Goal: Task Accomplishment & Management: Complete application form

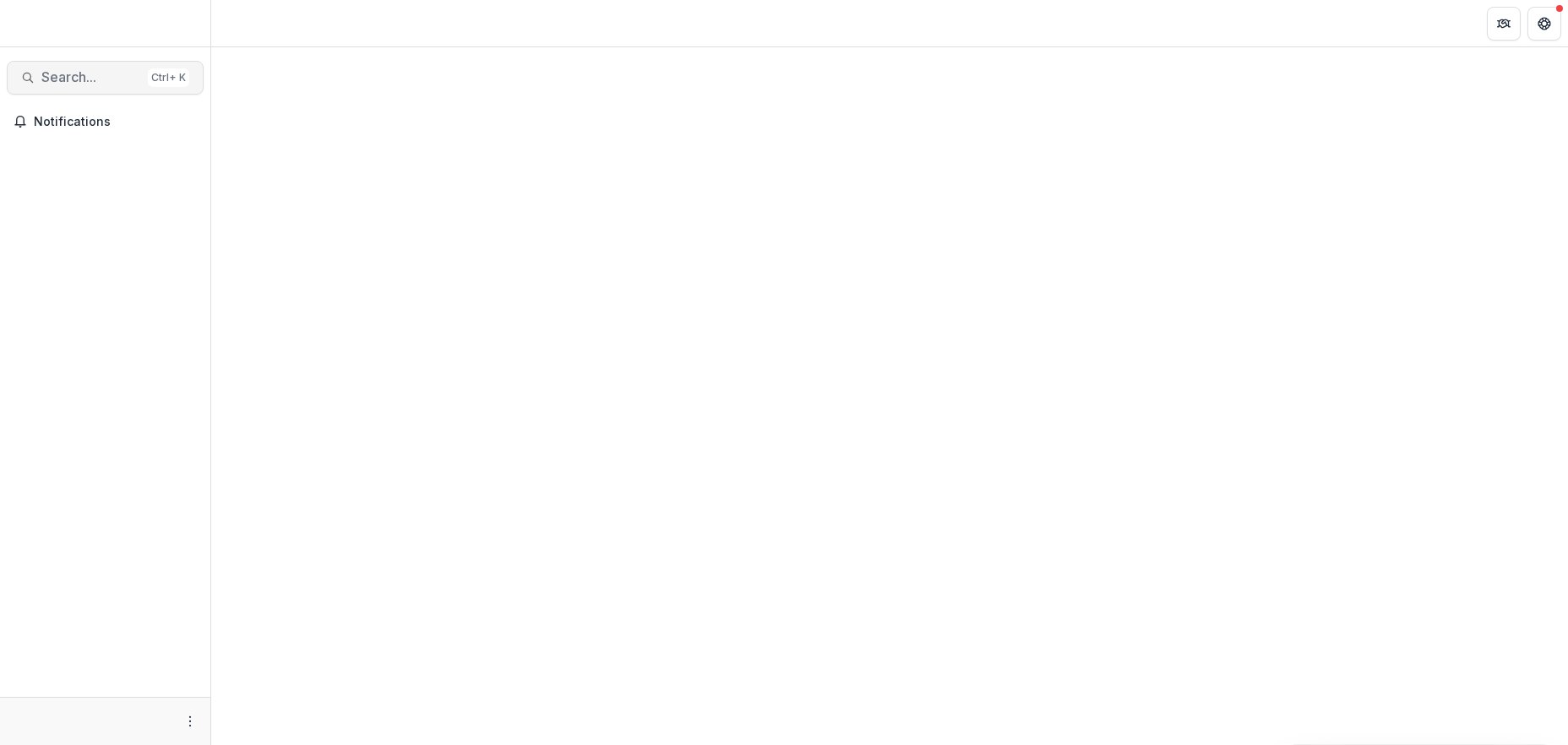
click at [83, 71] on span "Search..." at bounding box center [91, 77] width 100 height 16
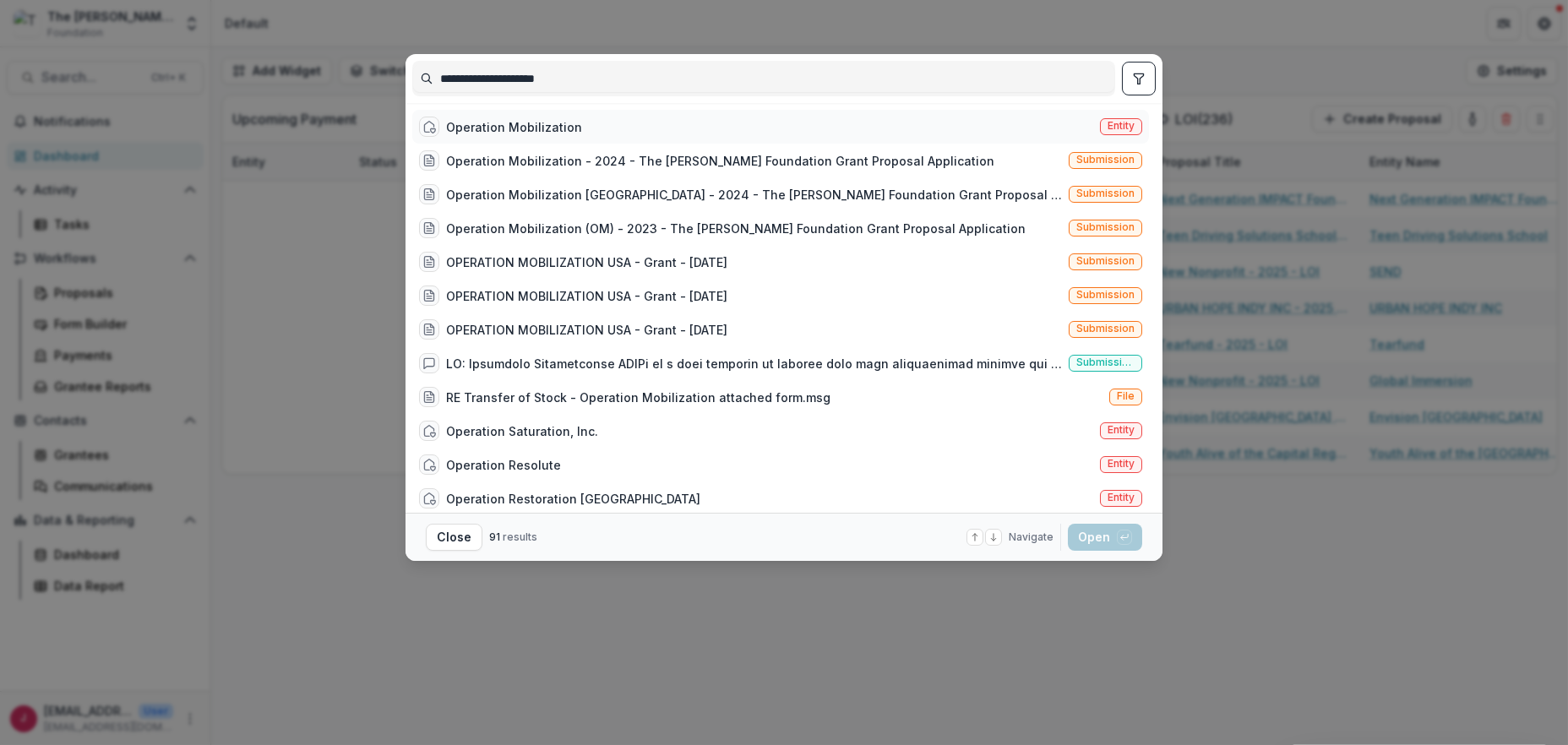
type input "**********"
click at [556, 127] on div "Operation Mobilization" at bounding box center [513, 126] width 136 height 18
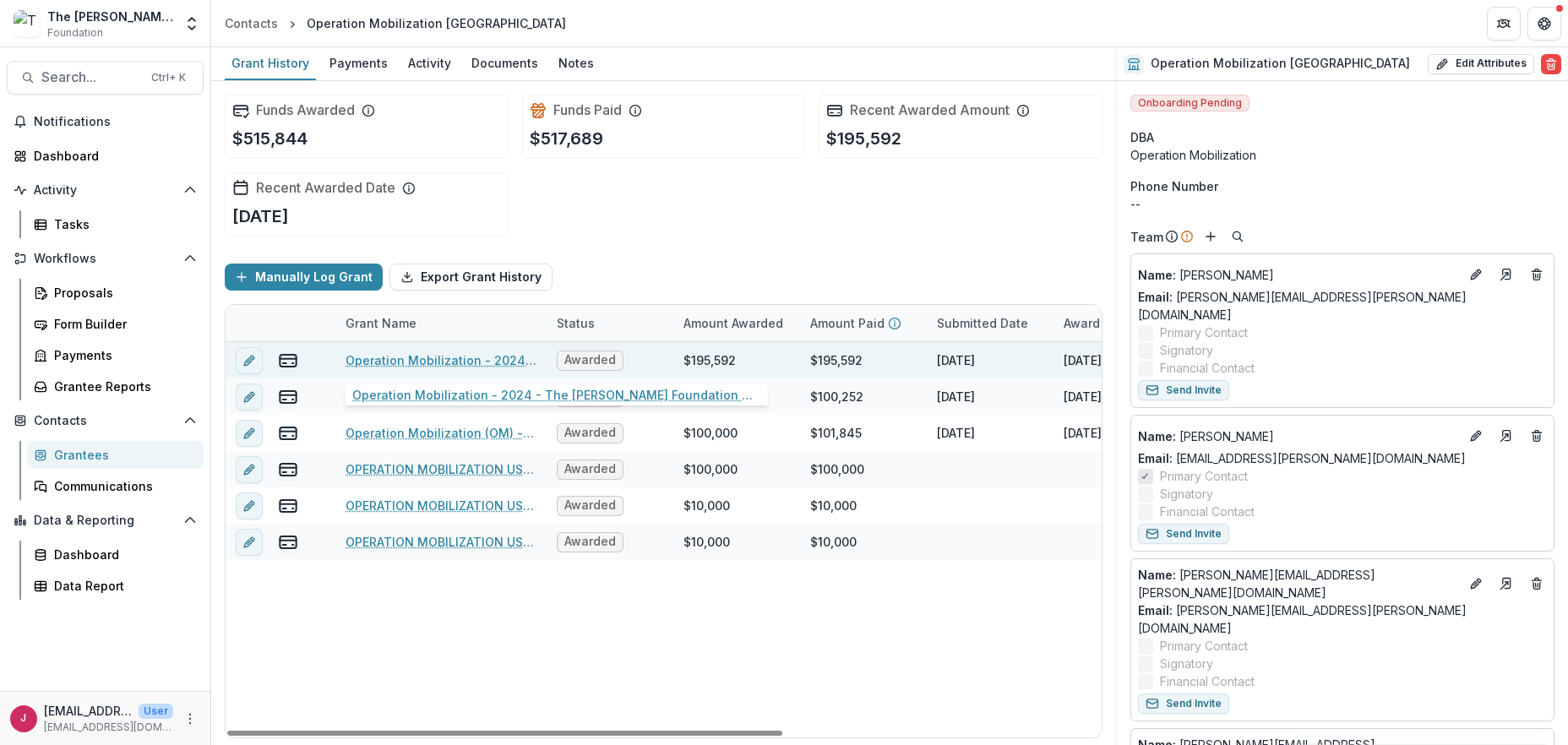
click at [397, 357] on link "Operation Mobilization - 2024 - The Bolick Foundation Grant Proposal Application" at bounding box center [440, 360] width 191 height 18
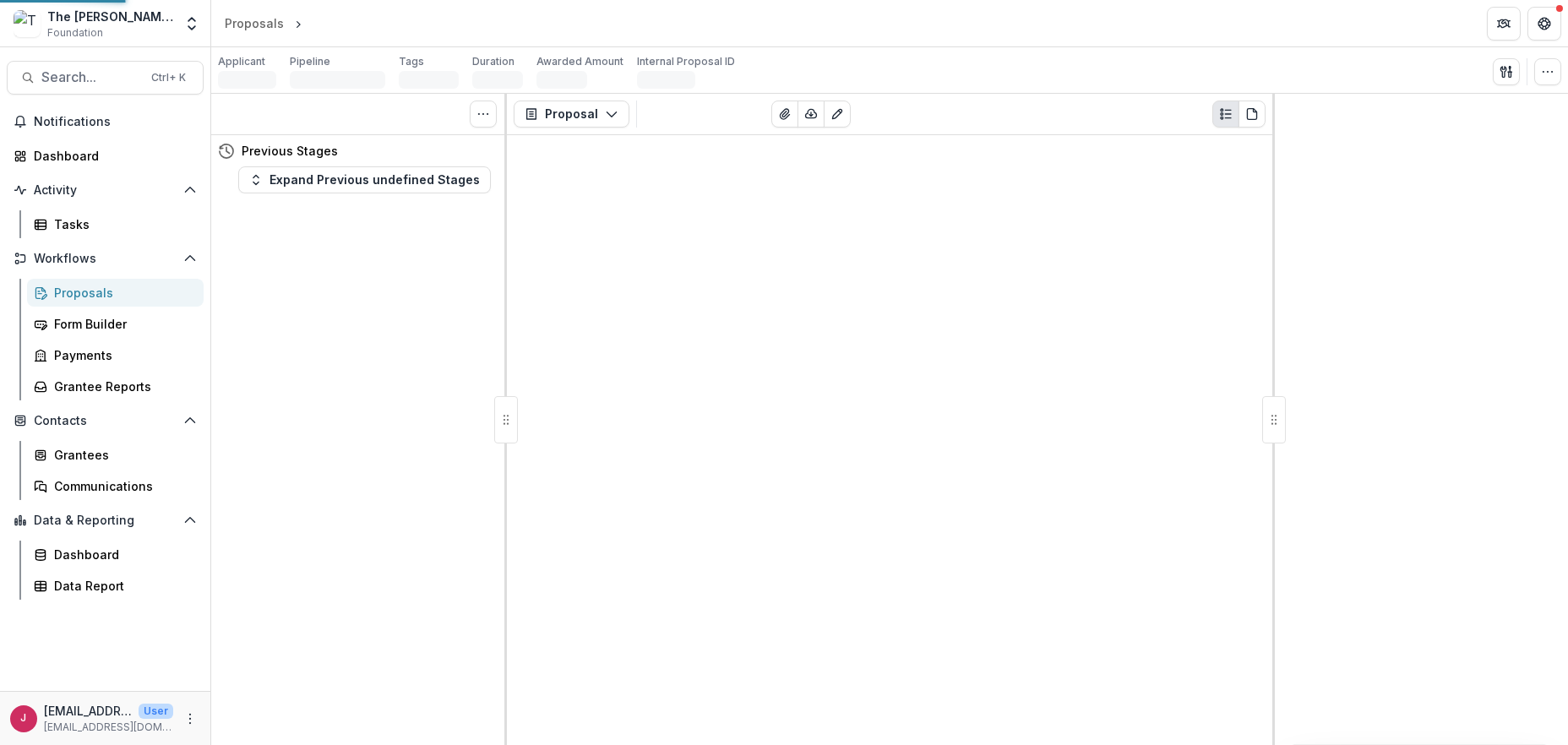
click at [397, 357] on div "Tasks 0 Show Cancelled Tasks Previous Stages Expand Previous undefined Stages" at bounding box center [359, 419] width 296 height 651
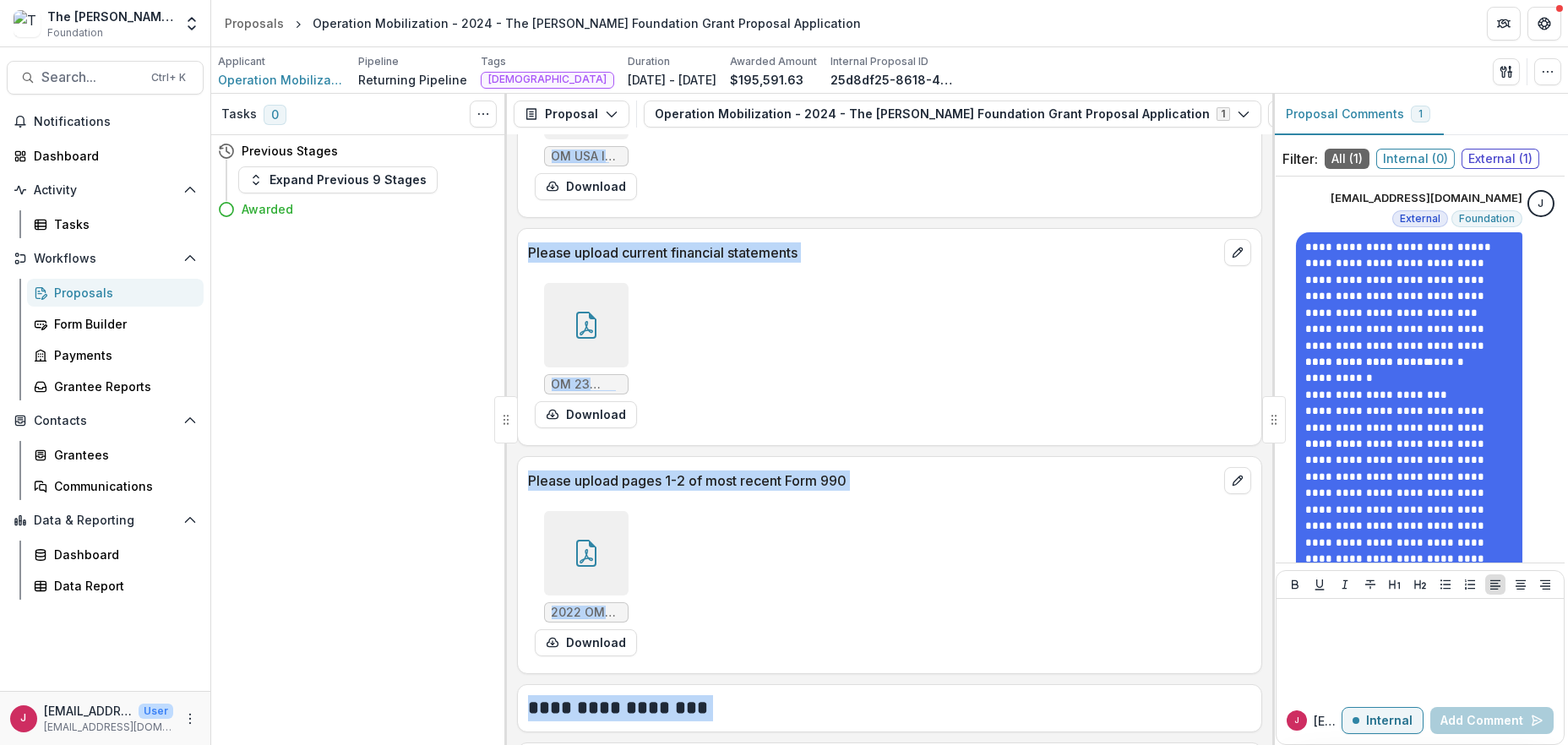
scroll to position [2589, 0]
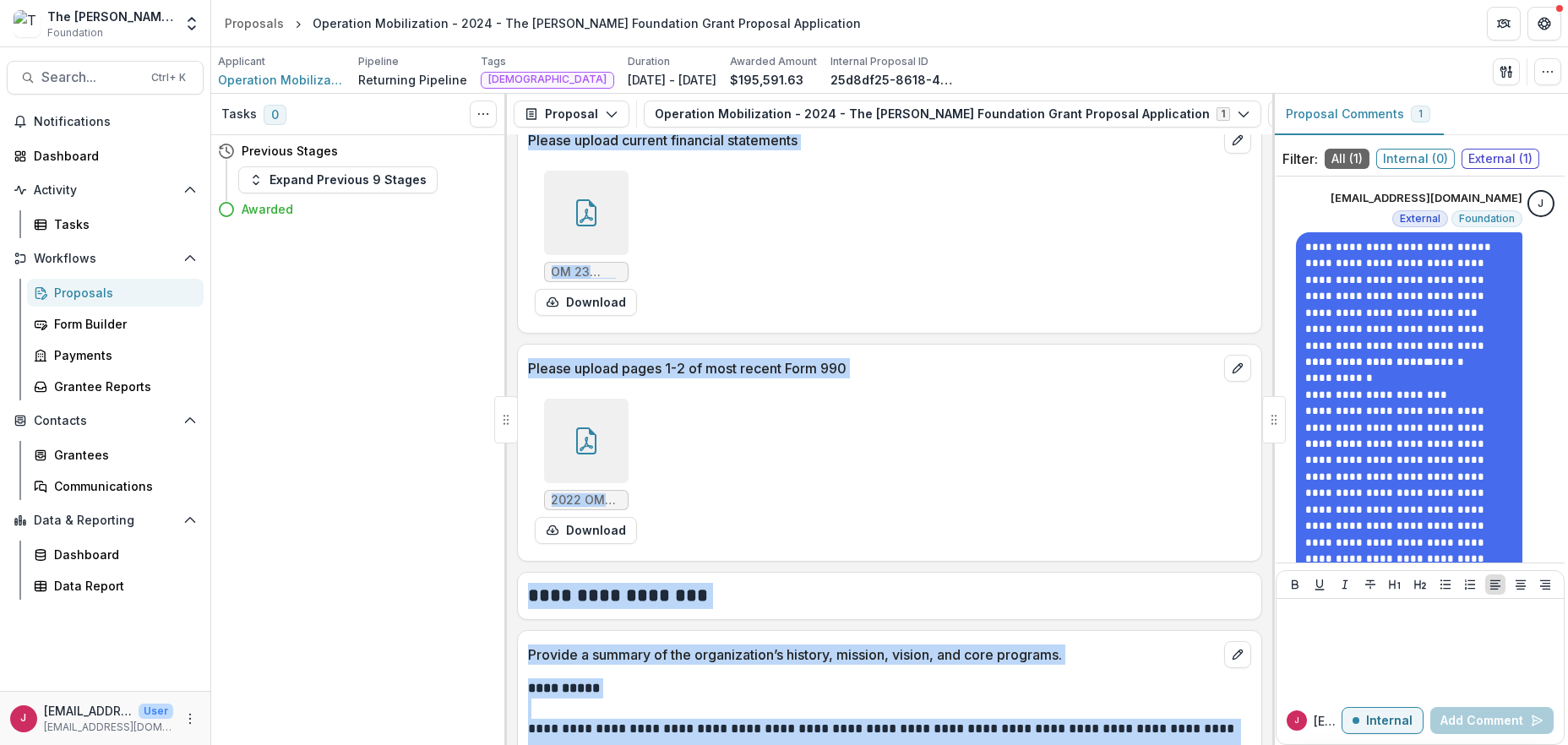
click at [576, 442] on icon at bounding box center [586, 440] width 20 height 27
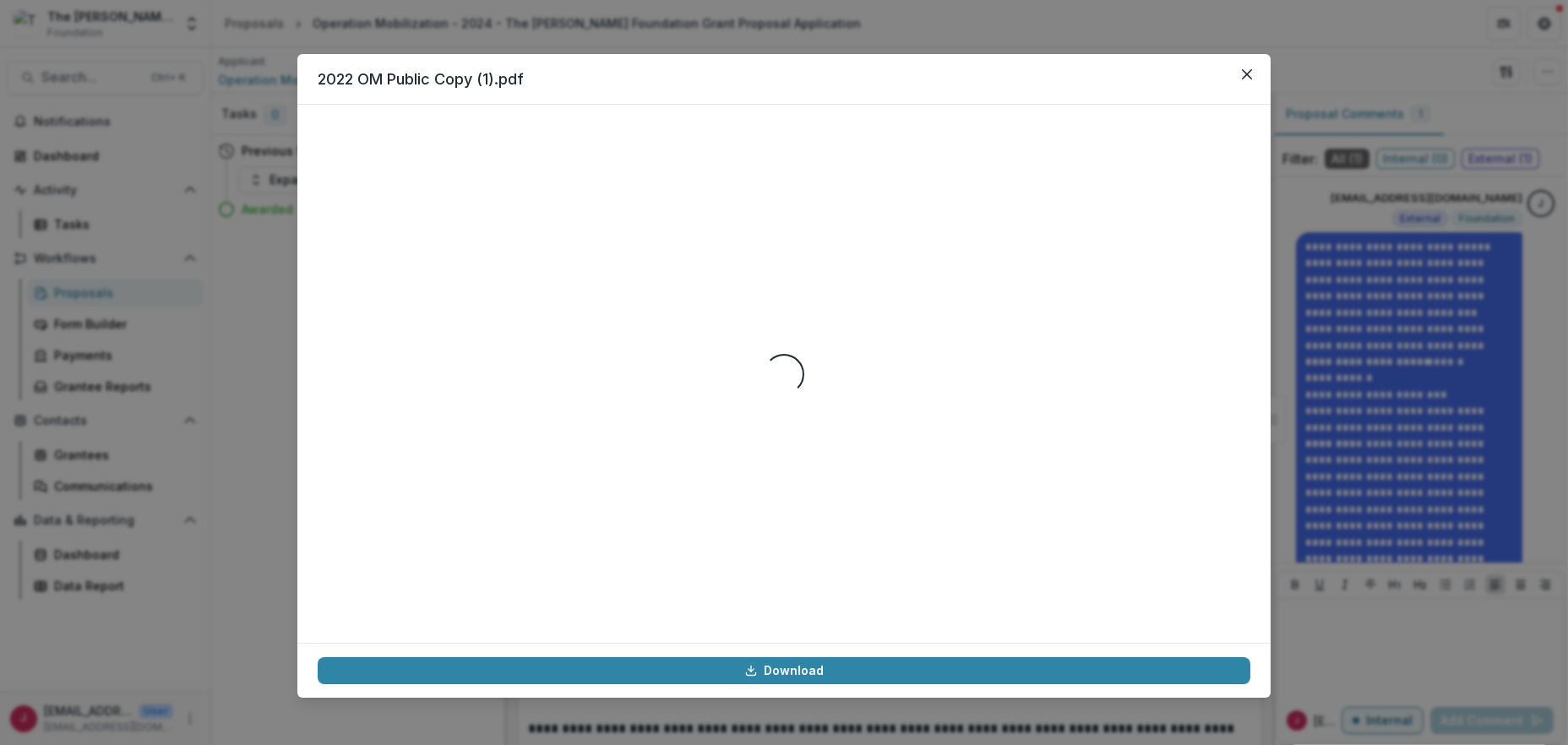
click at [574, 442] on div "Loading..." at bounding box center [784, 373] width 933 height 498
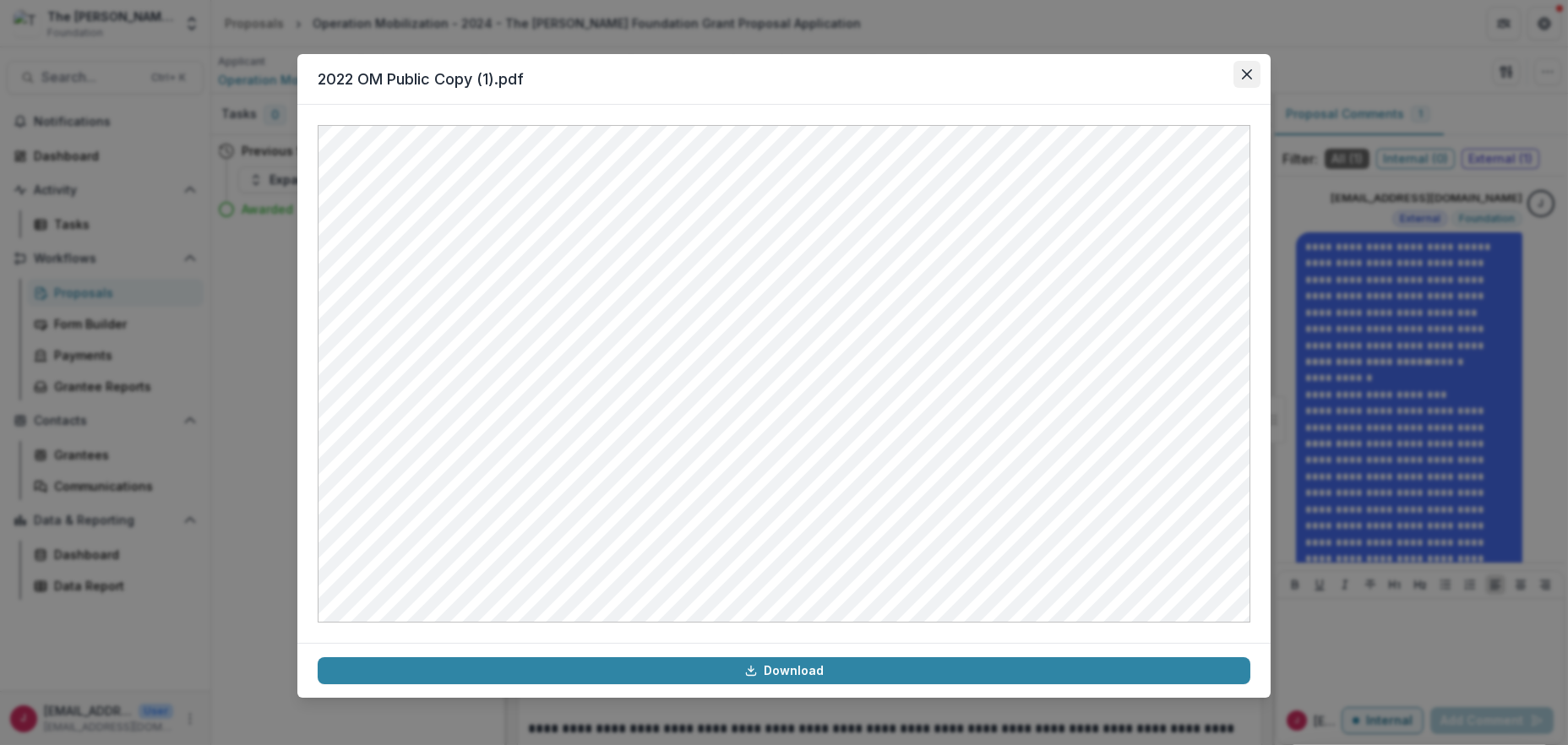
click at [1248, 61] on button "Close" at bounding box center [1247, 74] width 27 height 27
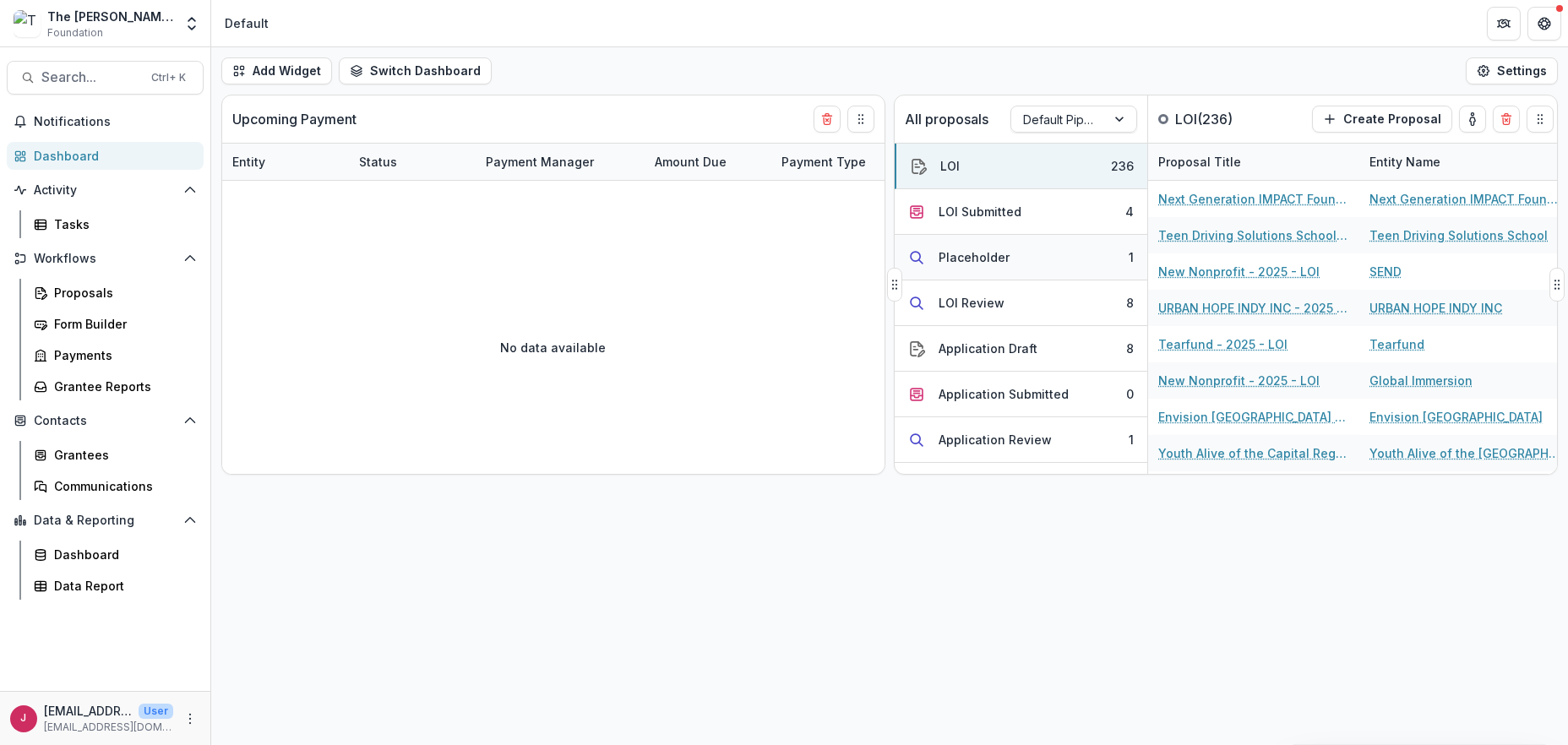
click at [1104, 254] on button "Placeholder 1" at bounding box center [1021, 257] width 253 height 45
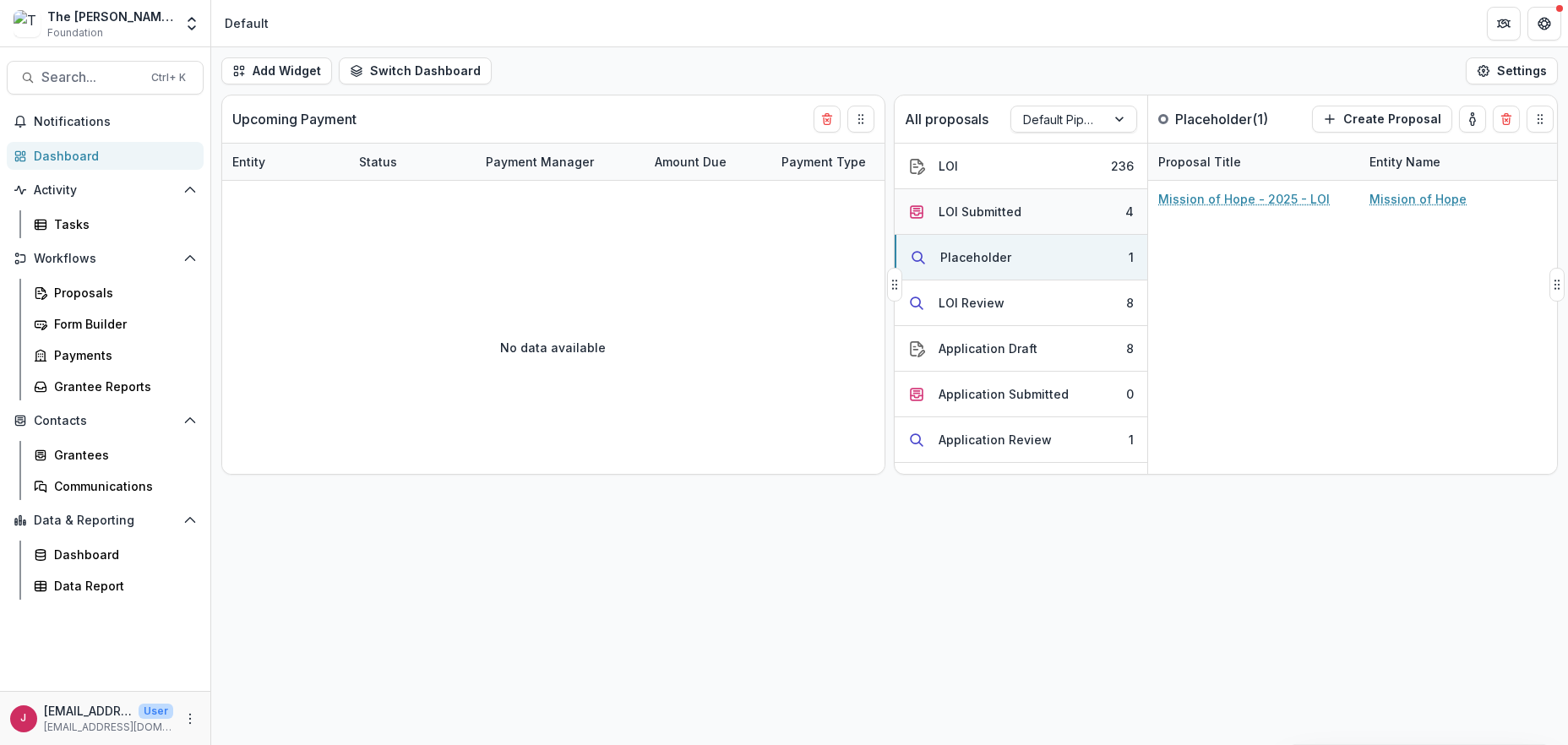
click at [1071, 204] on button "LOI Submitted 4" at bounding box center [1021, 211] width 253 height 45
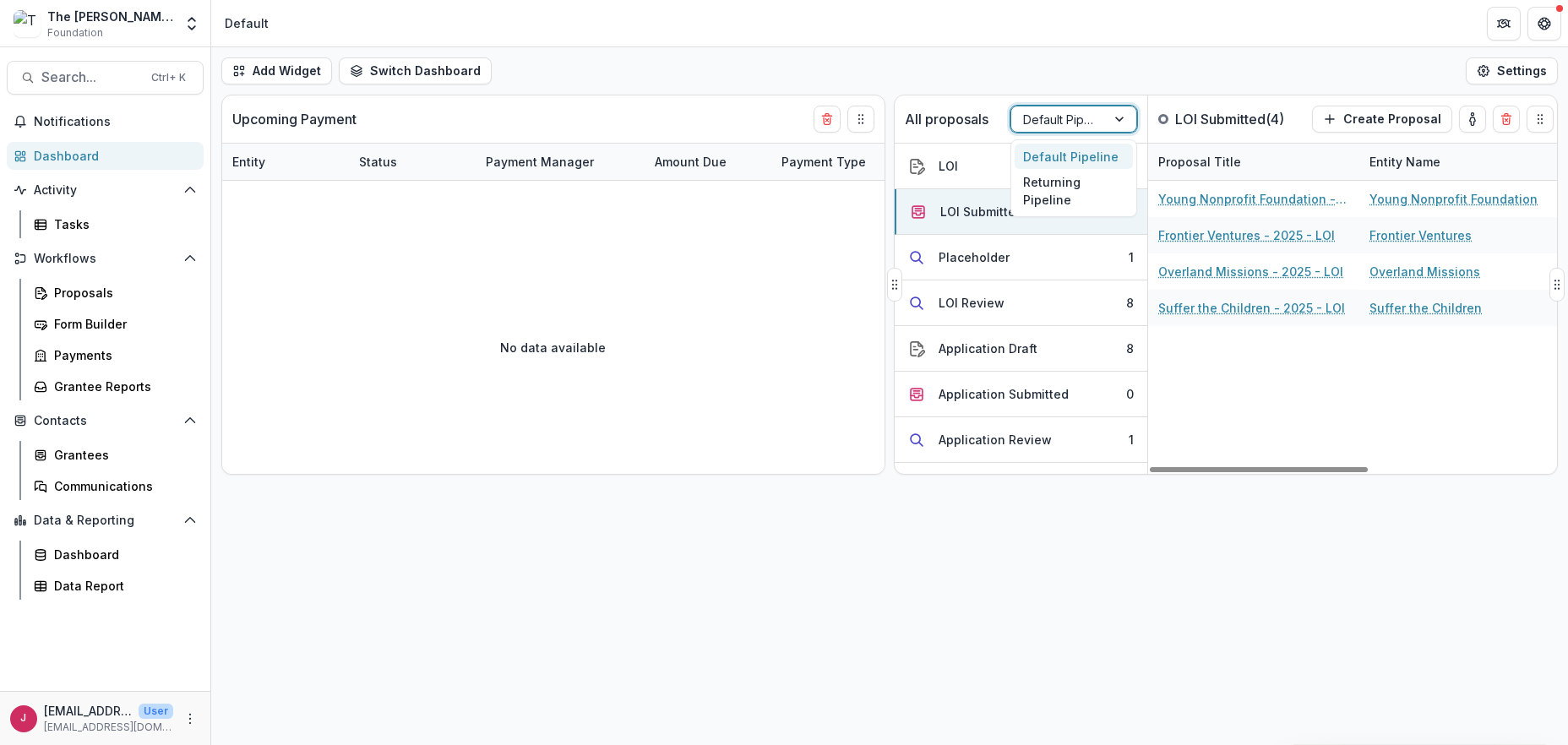
click at [1115, 117] on div at bounding box center [1121, 118] width 30 height 25
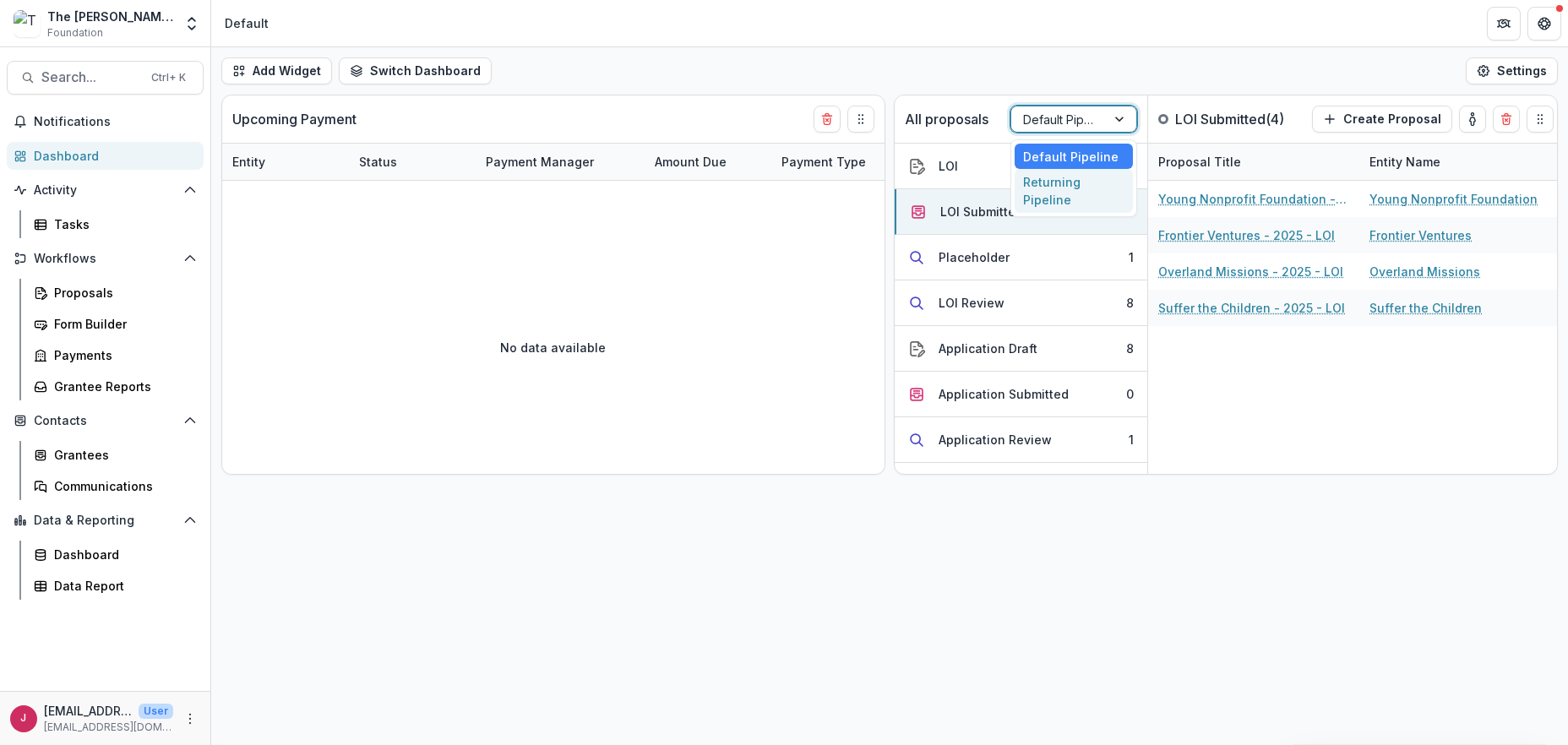
click at [1055, 191] on div "Returning Pipeline" at bounding box center [1074, 191] width 118 height 44
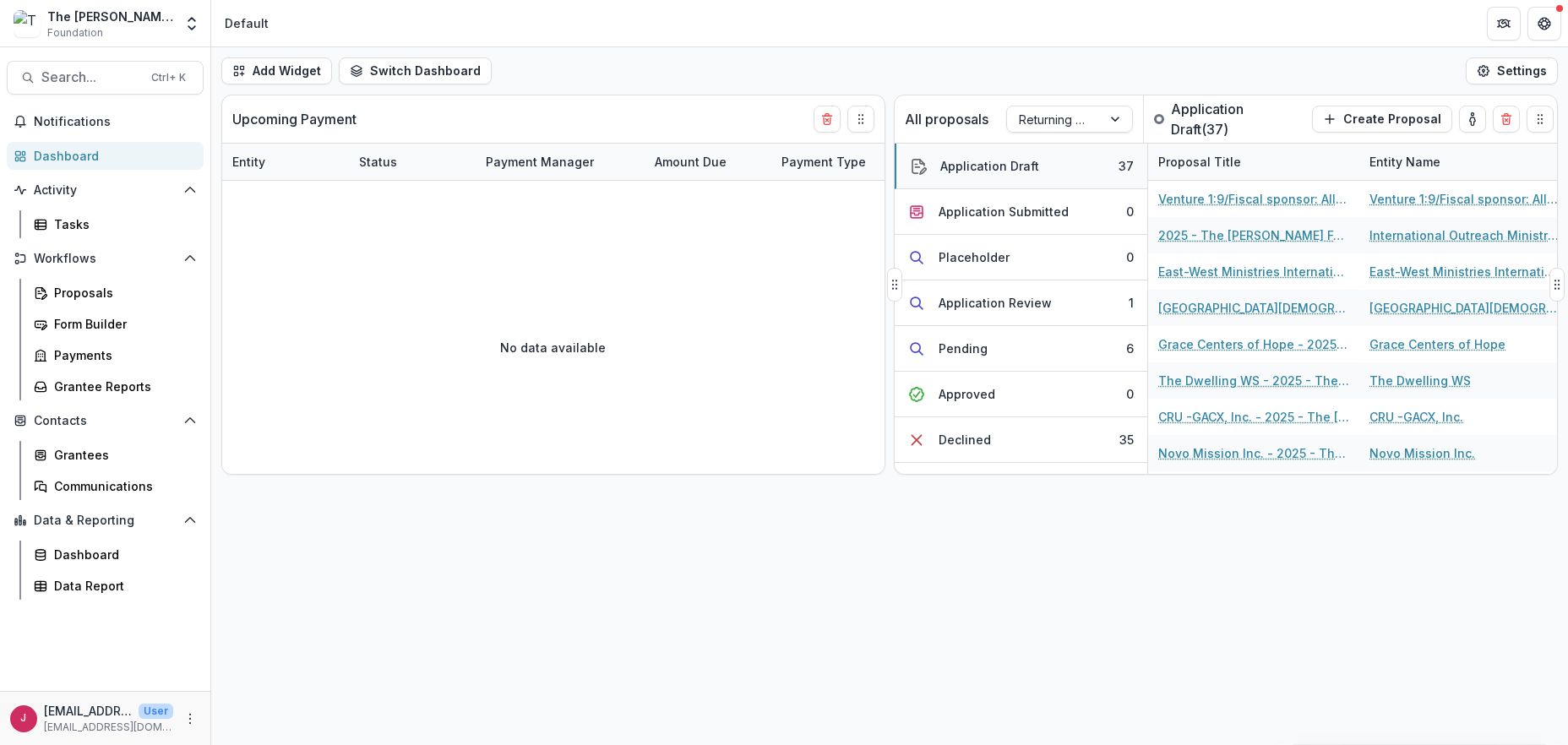
click at [1043, 162] on button "Application Draft 37" at bounding box center [1021, 166] width 253 height 45
click at [1028, 214] on div "Application Submitted" at bounding box center [1004, 211] width 130 height 18
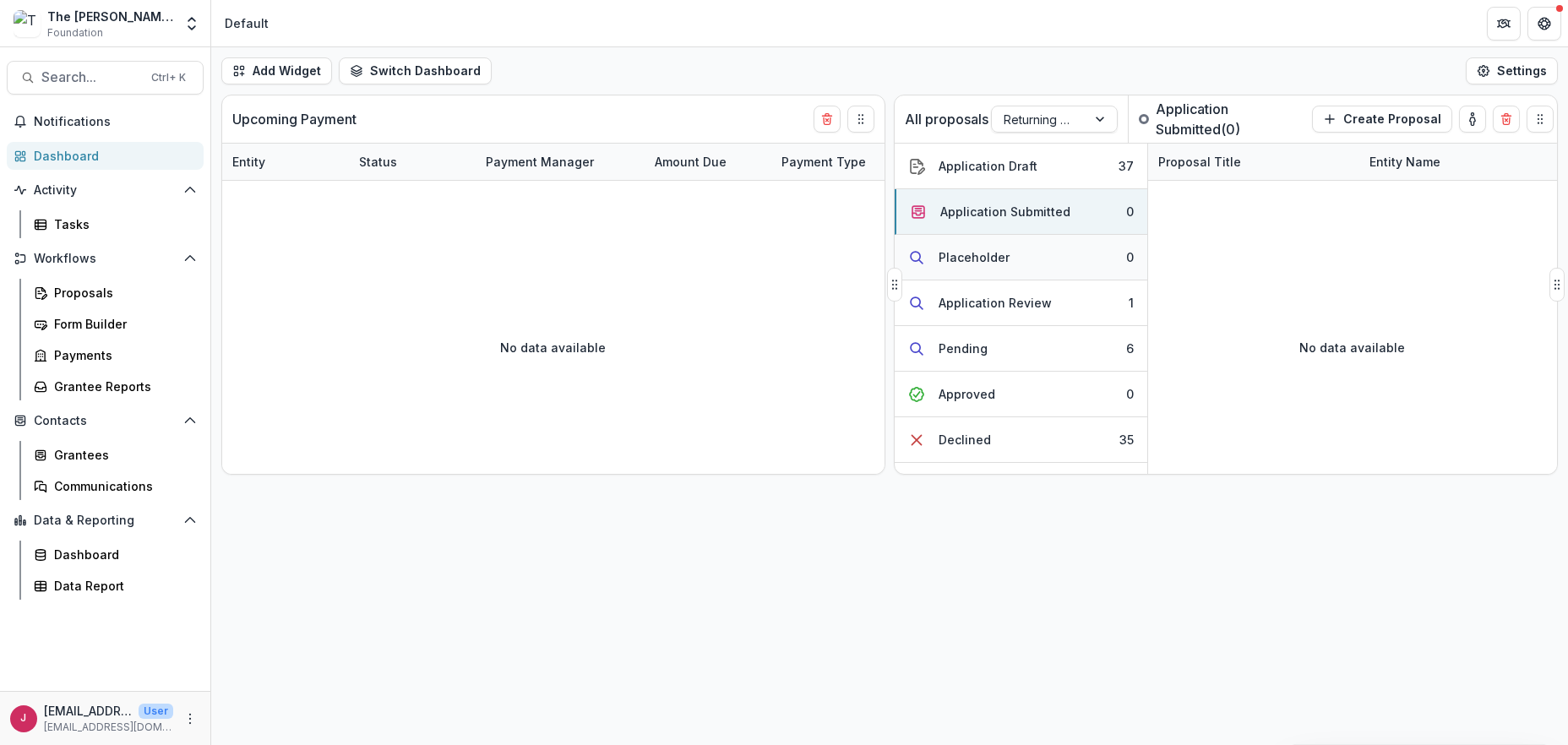
click at [1021, 258] on button "Placeholder 0" at bounding box center [1021, 257] width 253 height 45
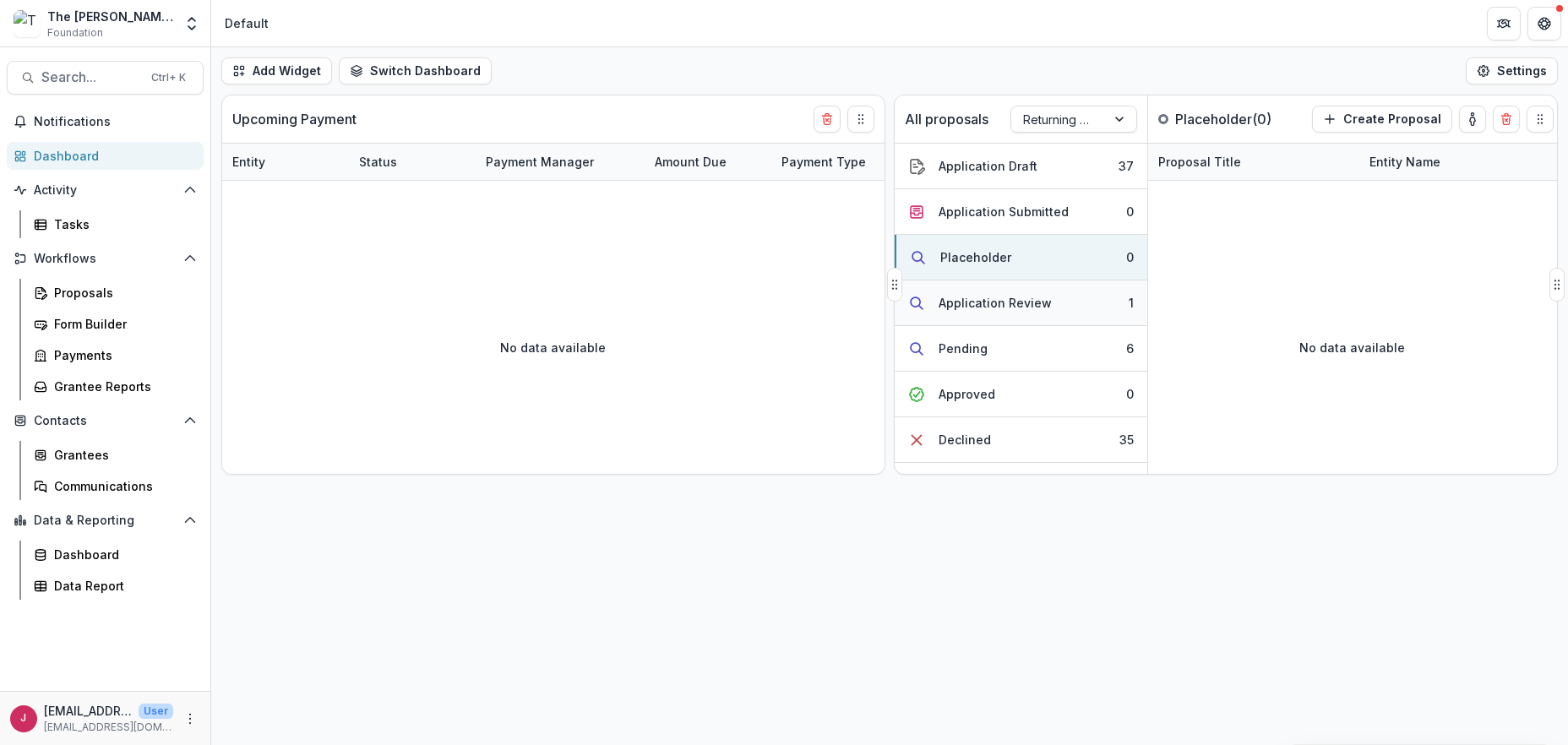
click at [1011, 303] on div "Application Review" at bounding box center [995, 302] width 114 height 18
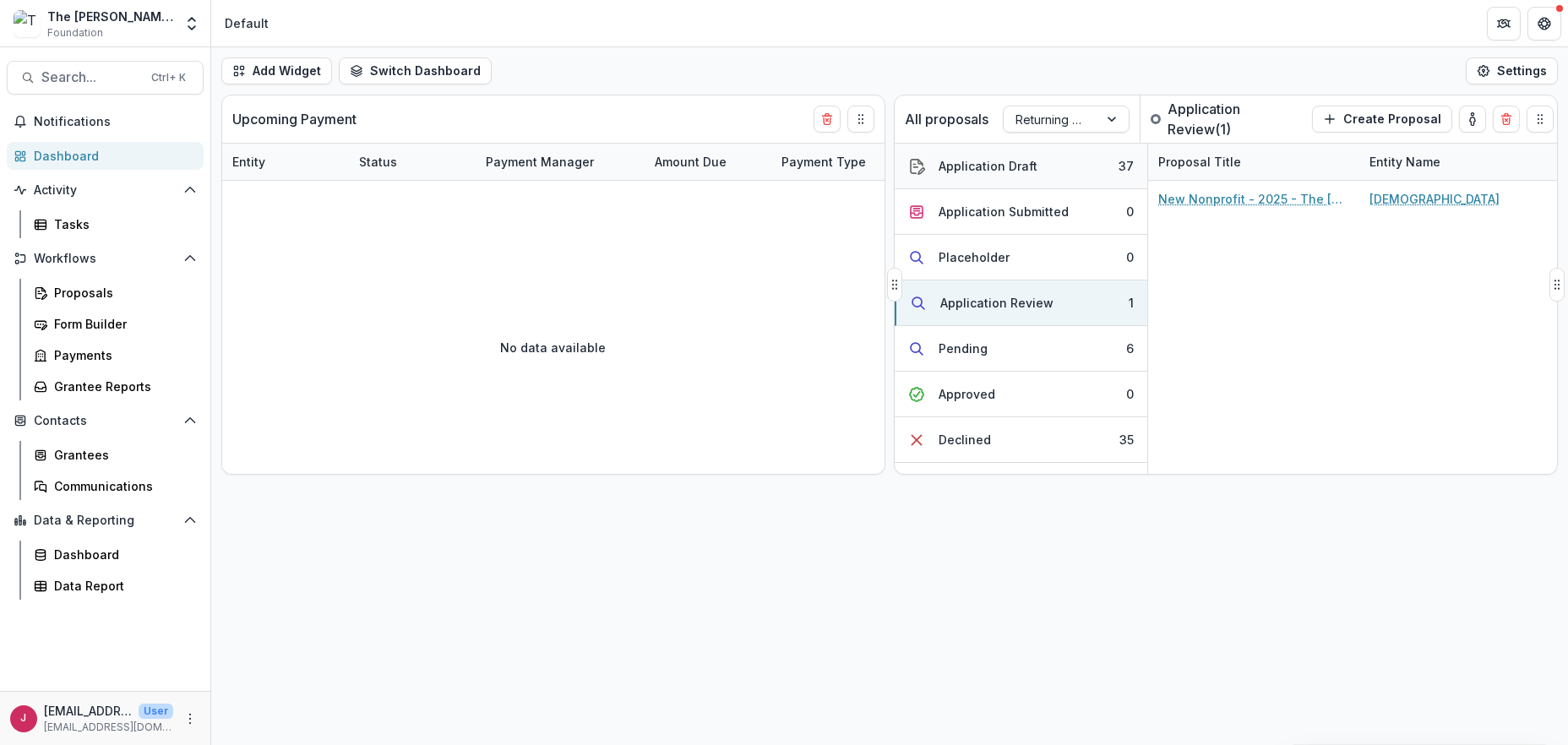
click at [990, 163] on div "Application Draft" at bounding box center [988, 165] width 99 height 18
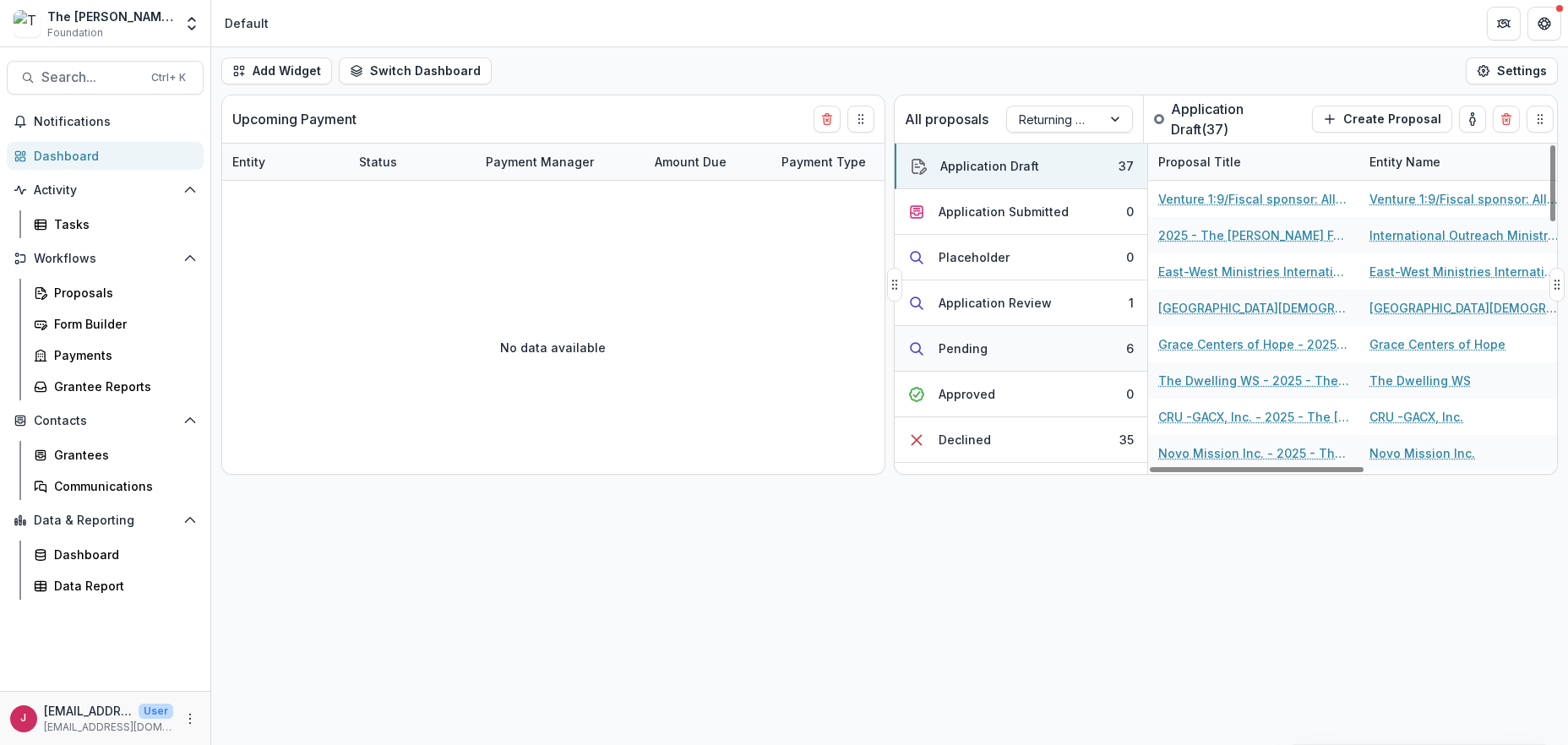
click at [1062, 342] on button "Pending 6" at bounding box center [1021, 348] width 253 height 45
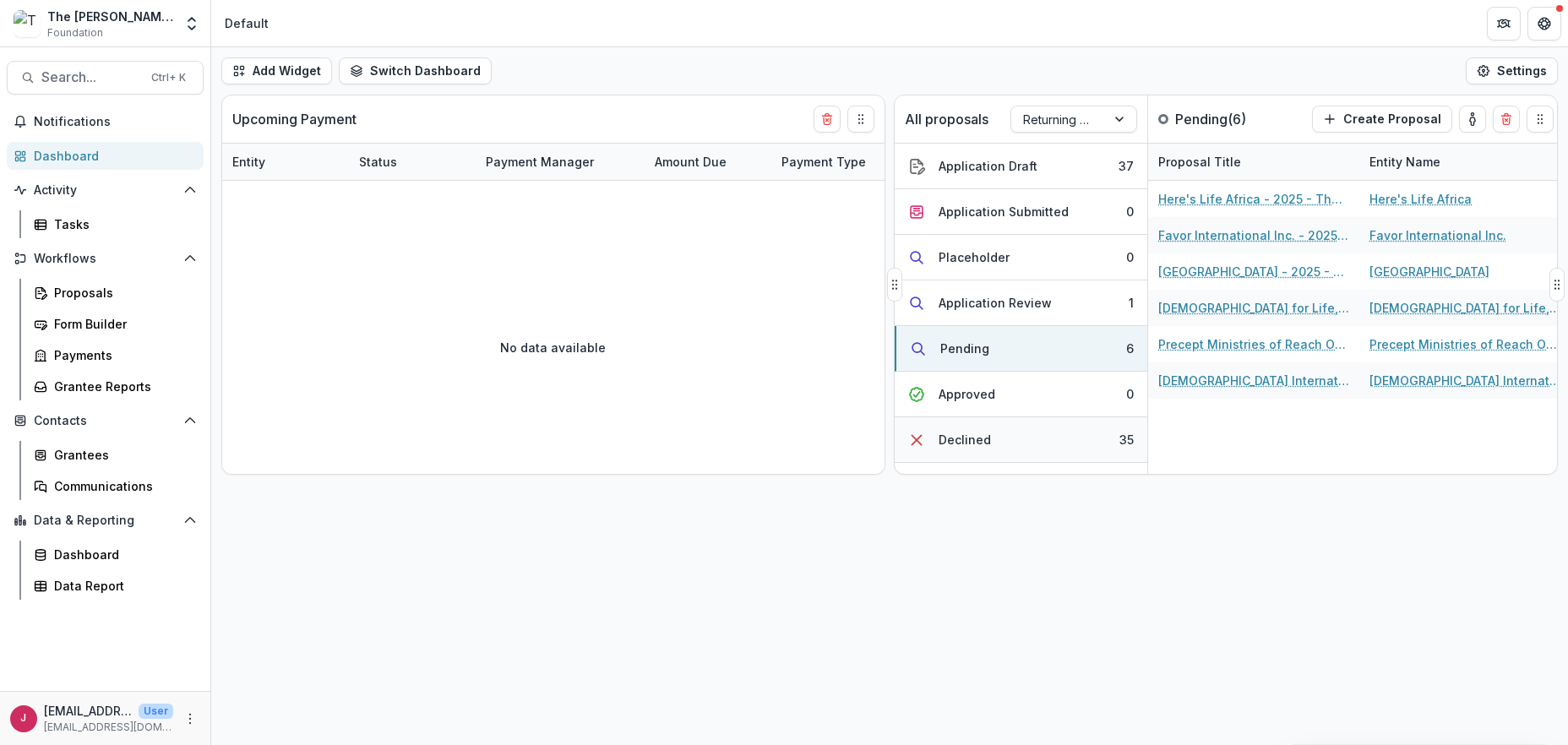
click at [1055, 451] on button "Declined 35" at bounding box center [1021, 439] width 253 height 45
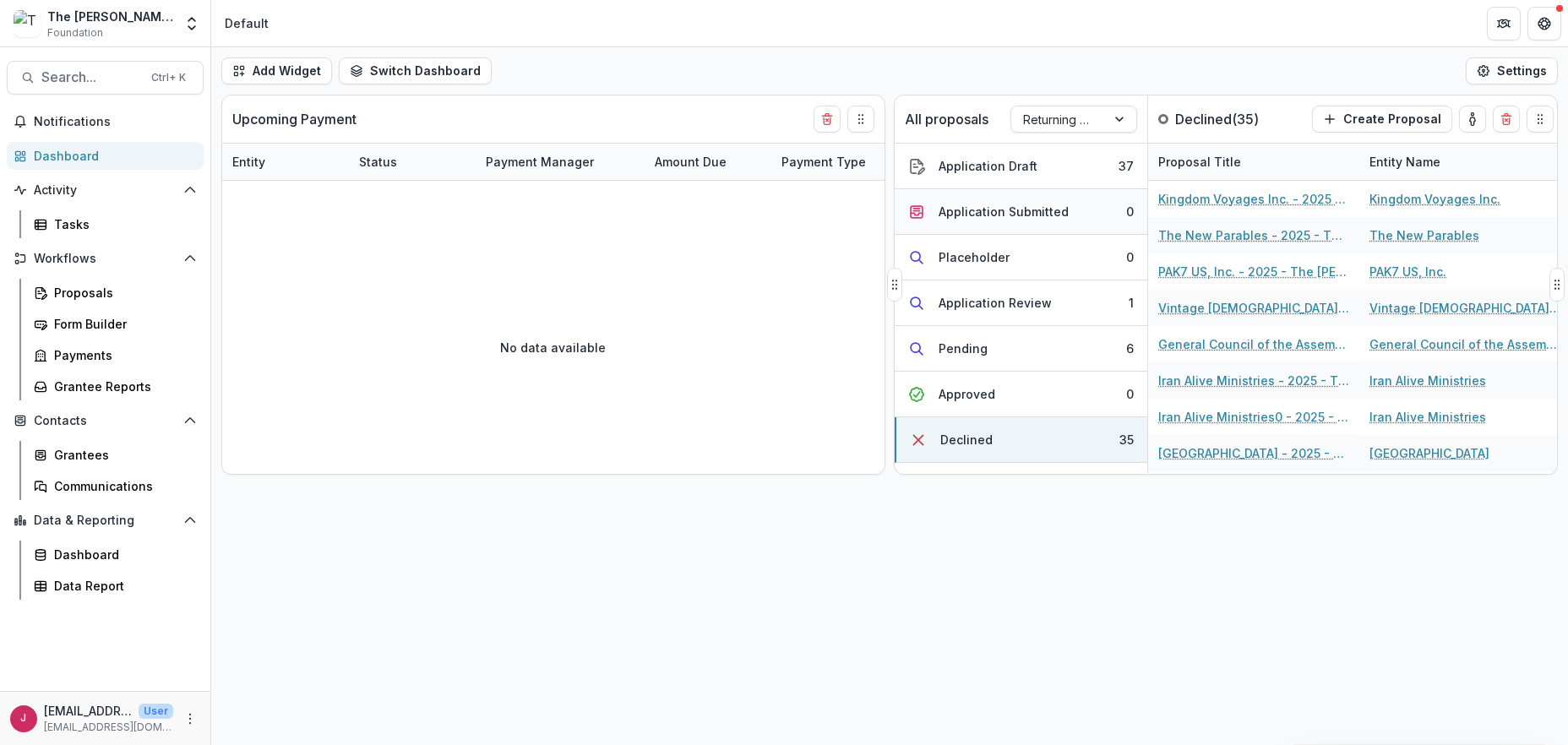
click at [1008, 203] on div "Application Submitted" at bounding box center [1004, 211] width 130 height 18
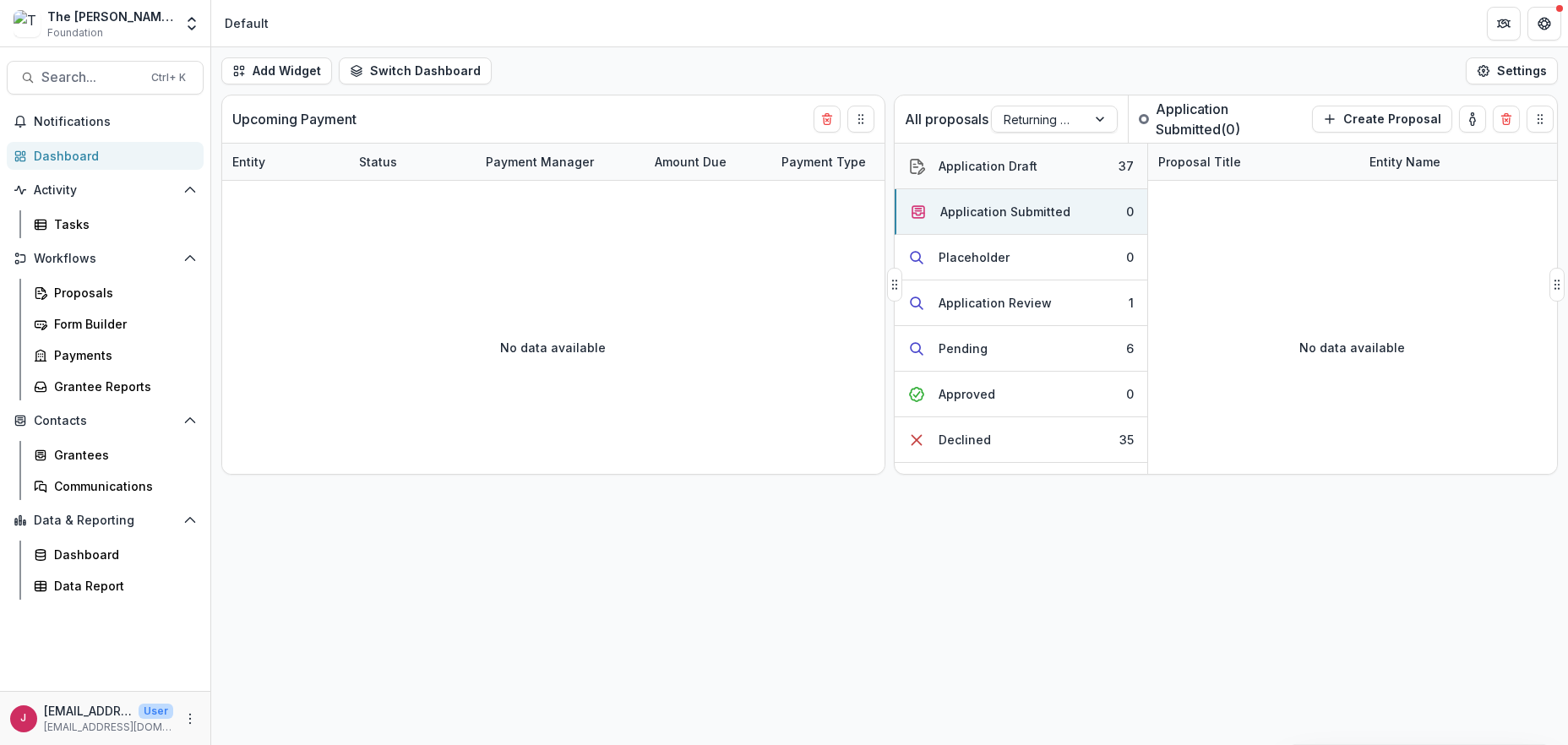
click at [991, 159] on div "Application Draft" at bounding box center [988, 165] width 99 height 18
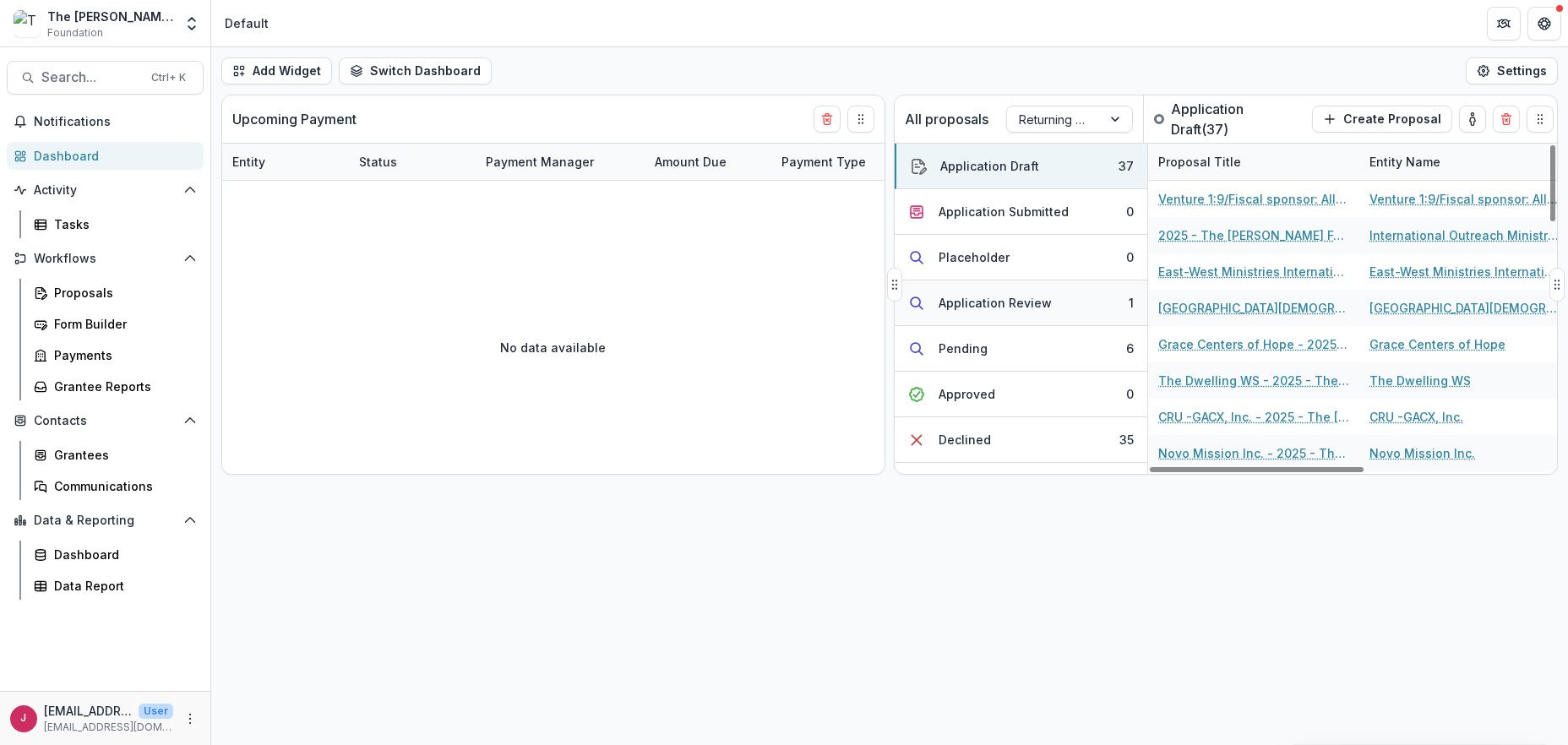
click at [1064, 294] on button "Application Review 1" at bounding box center [1021, 303] width 253 height 45
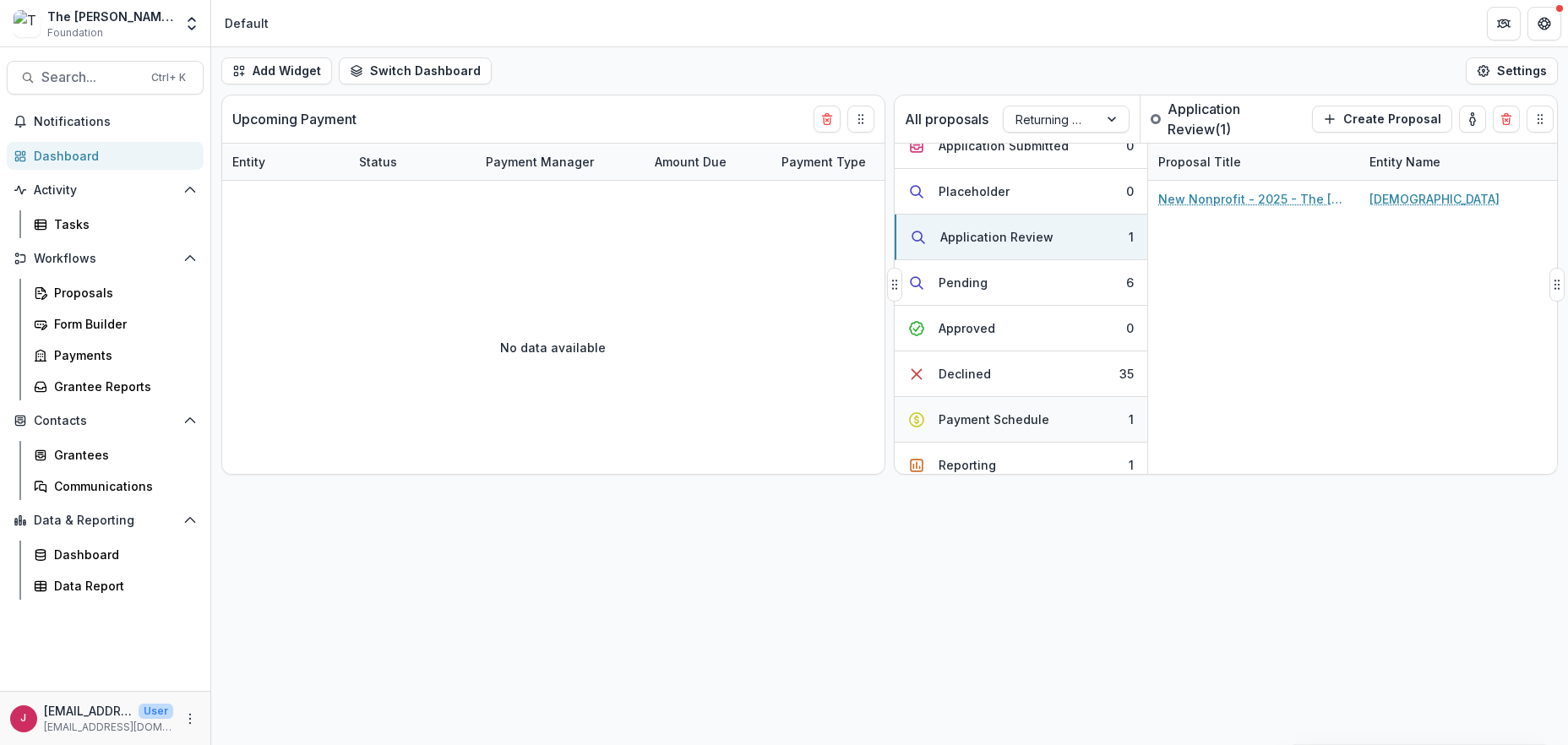
scroll to position [124, 0]
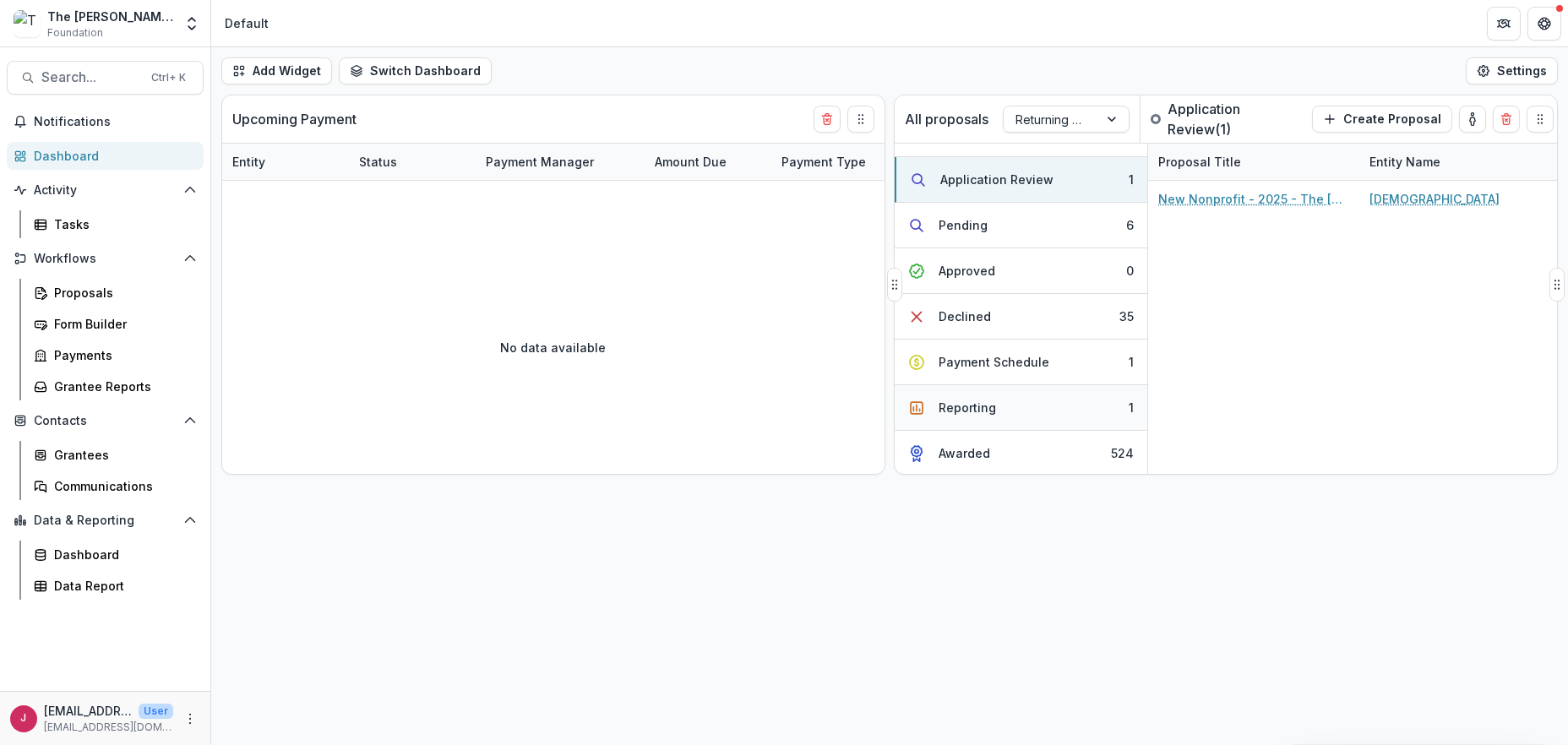
click at [1009, 403] on button "Reporting 1" at bounding box center [1021, 407] width 253 height 45
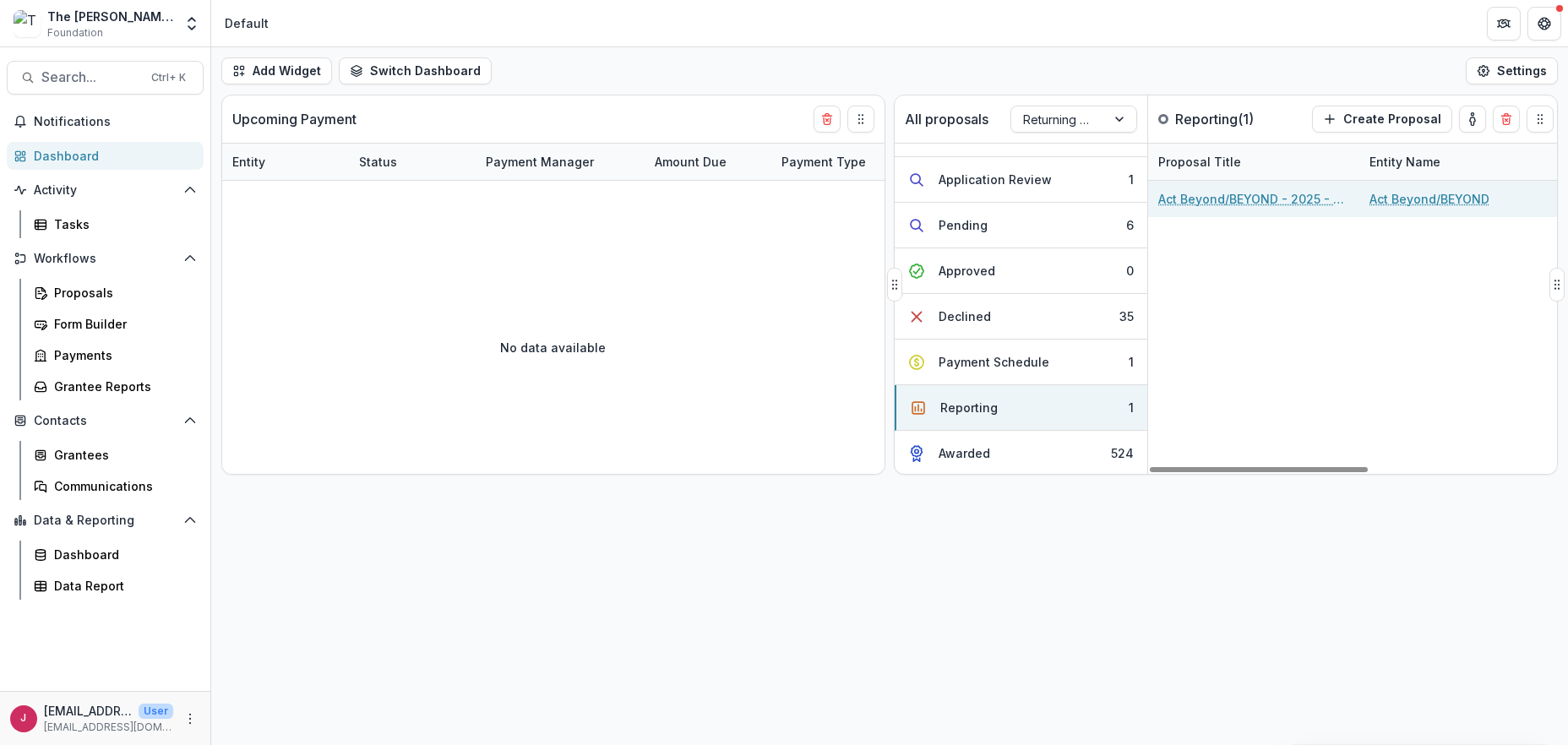
click at [1269, 190] on link "Act Beyond/BEYOND - 2025 - The [PERSON_NAME] Foundation Grant Proposal Applicat…" at bounding box center [1253, 198] width 191 height 18
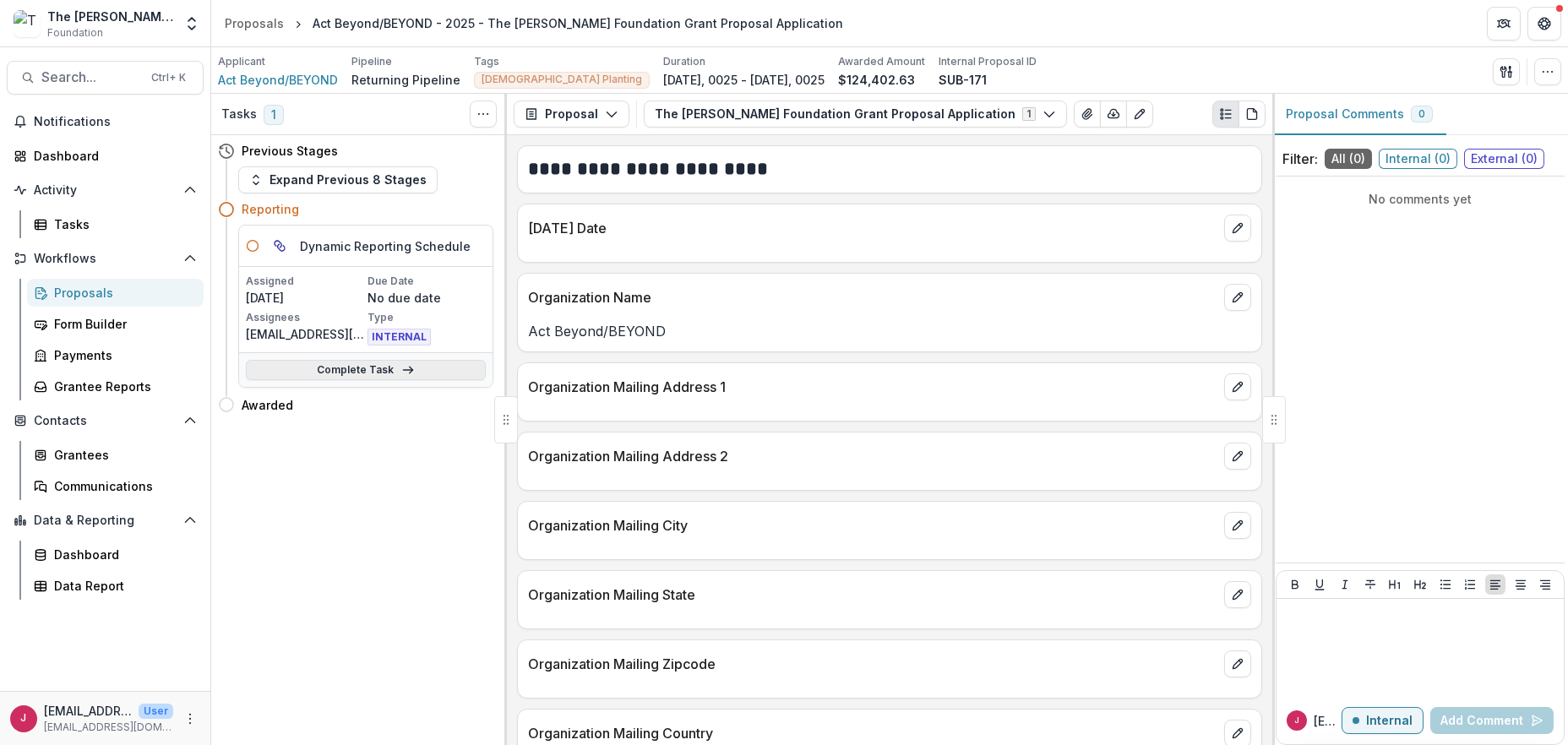
click at [436, 370] on link "Complete Task" at bounding box center [366, 370] width 240 height 20
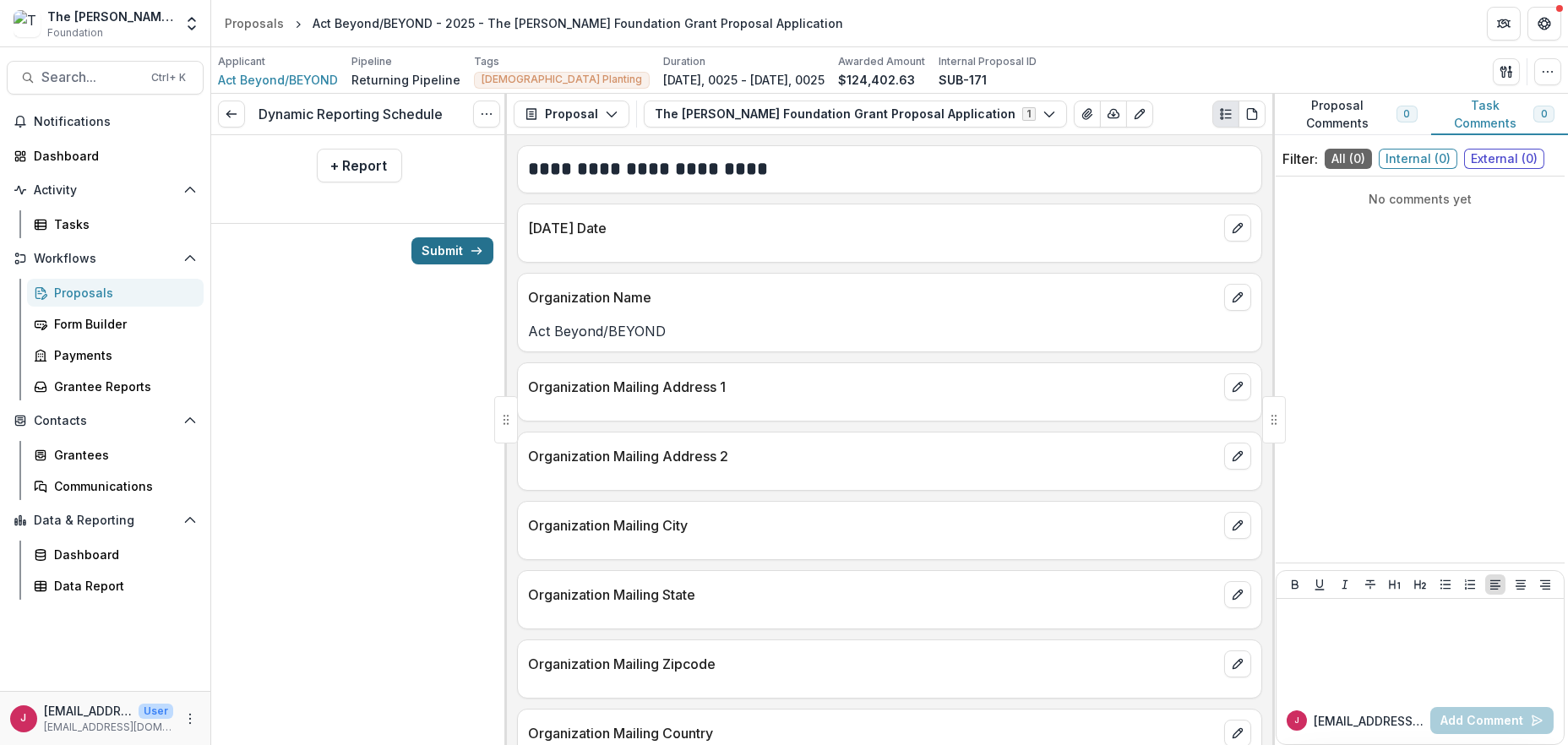
click at [447, 247] on button "Submit" at bounding box center [452, 250] width 82 height 27
